Goal: Check status

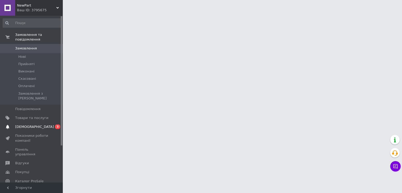
click at [38, 125] on span "[DEMOGRAPHIC_DATA]" at bounding box center [31, 127] width 33 height 5
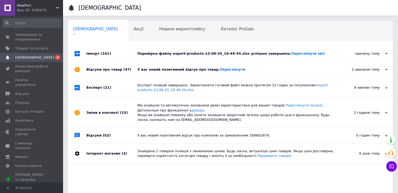
click at [384, 72] on div "2 хвилини тому 12.08.2025" at bounding box center [364, 70] width 58 height 16
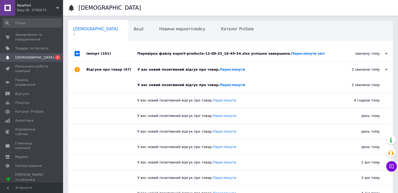
click at [389, 52] on div "хвилину тому 12.08.2025" at bounding box center [364, 54] width 58 height 16
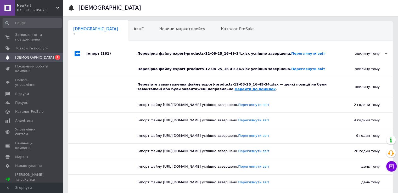
click at [234, 90] on link "Перейти до помилок" at bounding box center [254, 89] width 41 height 4
